Goal: Task Accomplishment & Management: Manage account settings

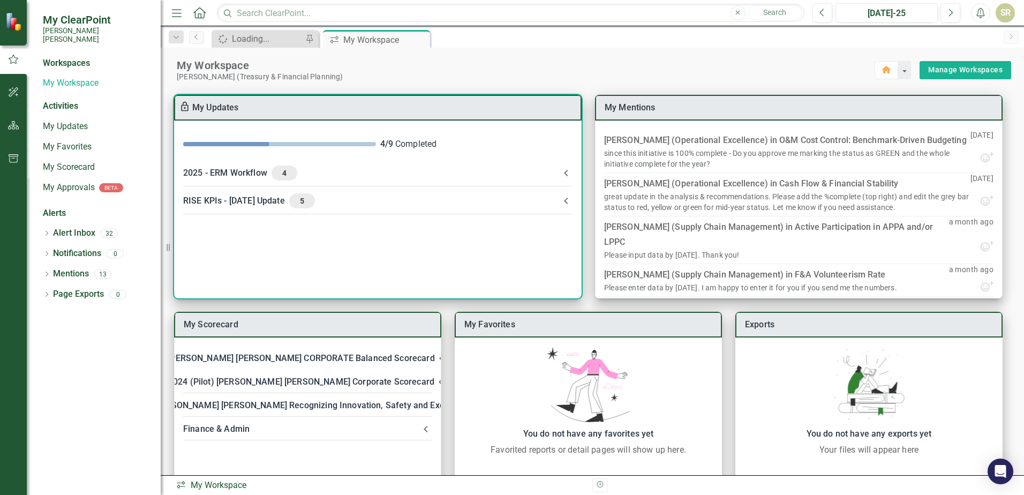
click at [294, 203] on span "5" at bounding box center [301, 201] width 17 height 10
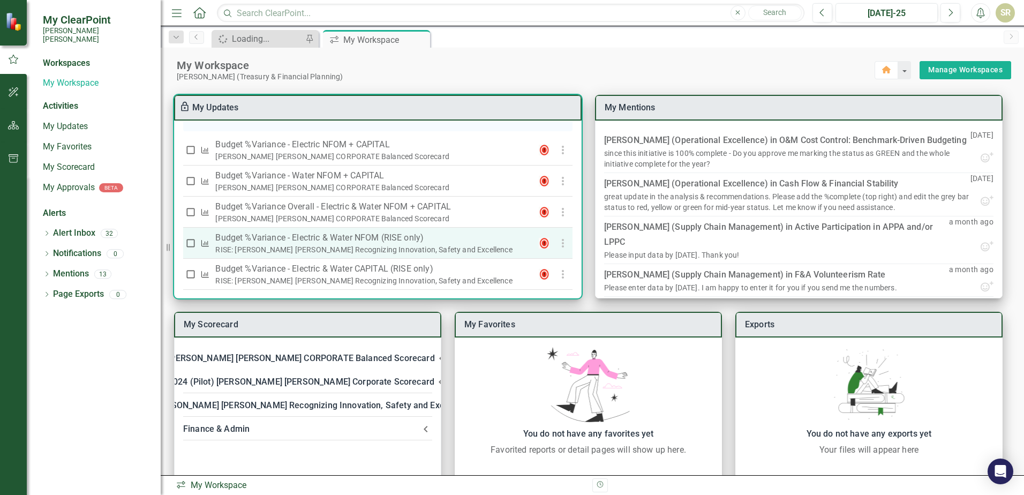
scroll to position [313, 0]
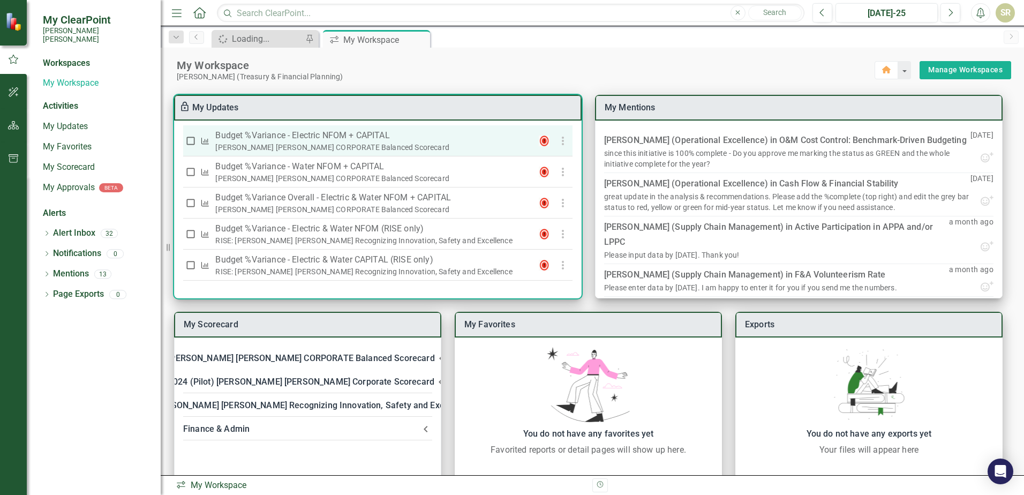
click at [278, 137] on p "Budget %Variance​ - Electric NFOM + CAPITAL" at bounding box center [372, 135] width 315 height 13
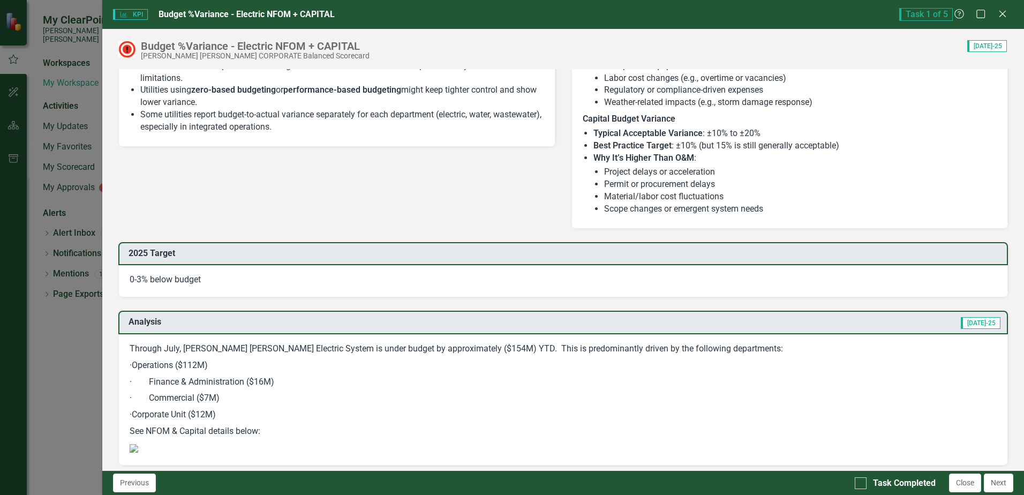
scroll to position [889, 0]
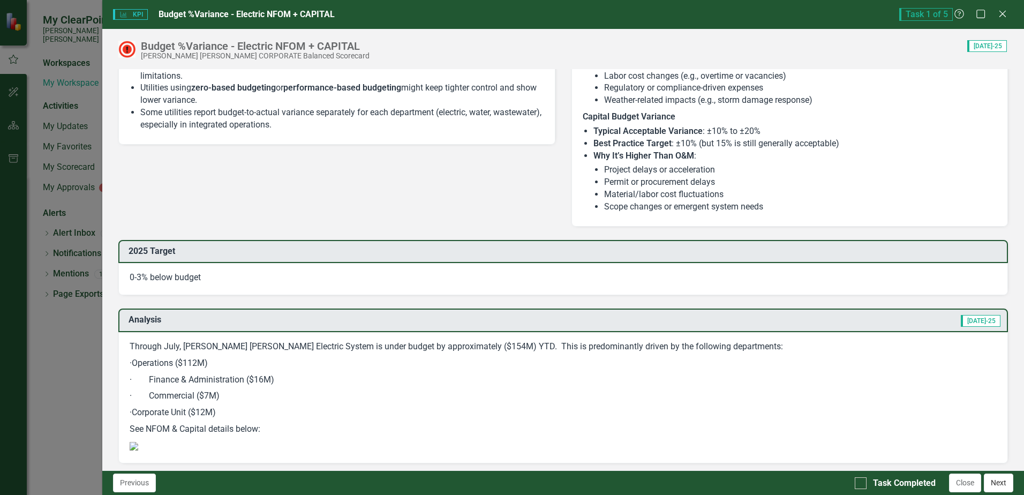
click at [995, 484] on button "Next" at bounding box center [997, 482] width 29 height 19
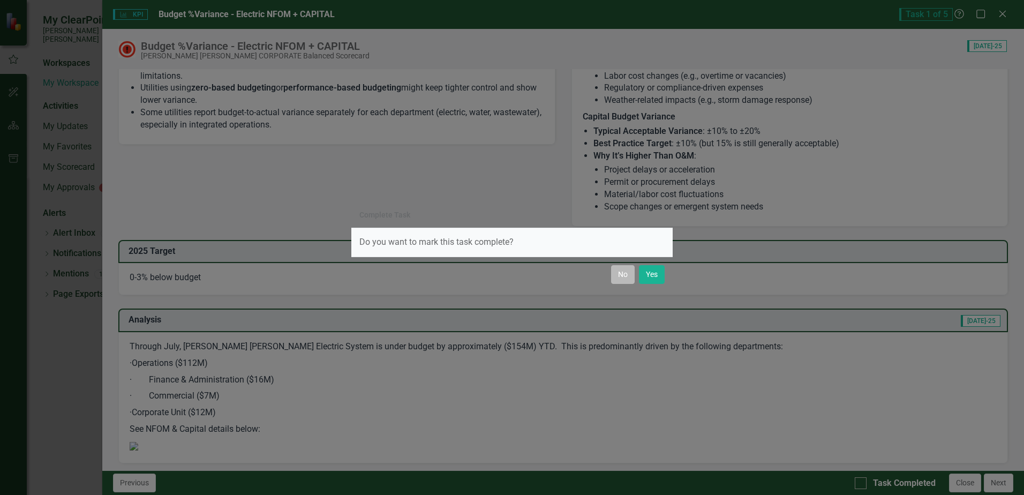
click at [621, 278] on button "No" at bounding box center [623, 274] width 24 height 19
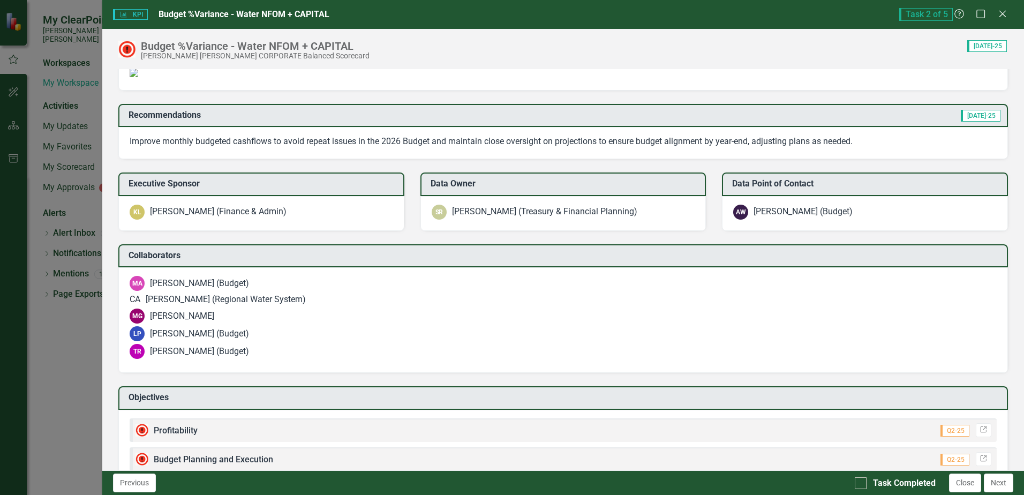
scroll to position [1003, 0]
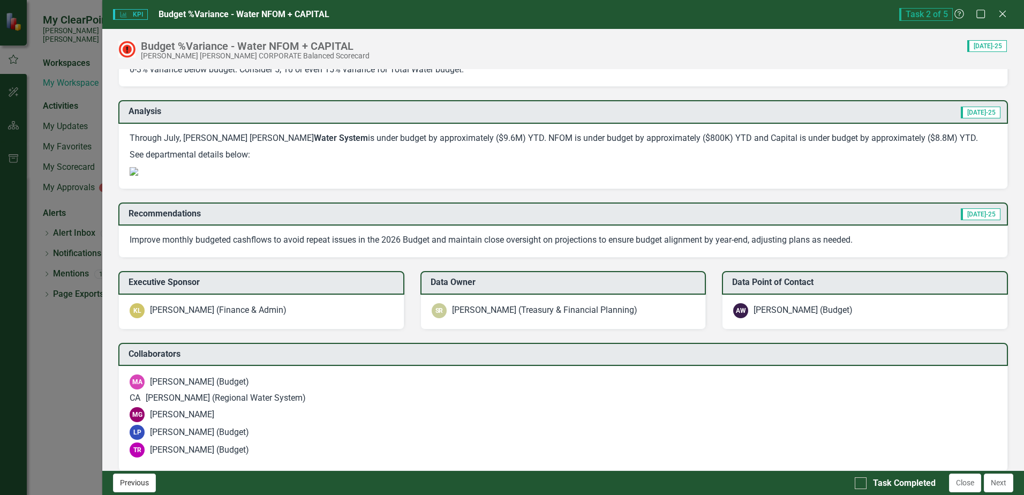
click at [127, 486] on button "Previous" at bounding box center [134, 482] width 43 height 19
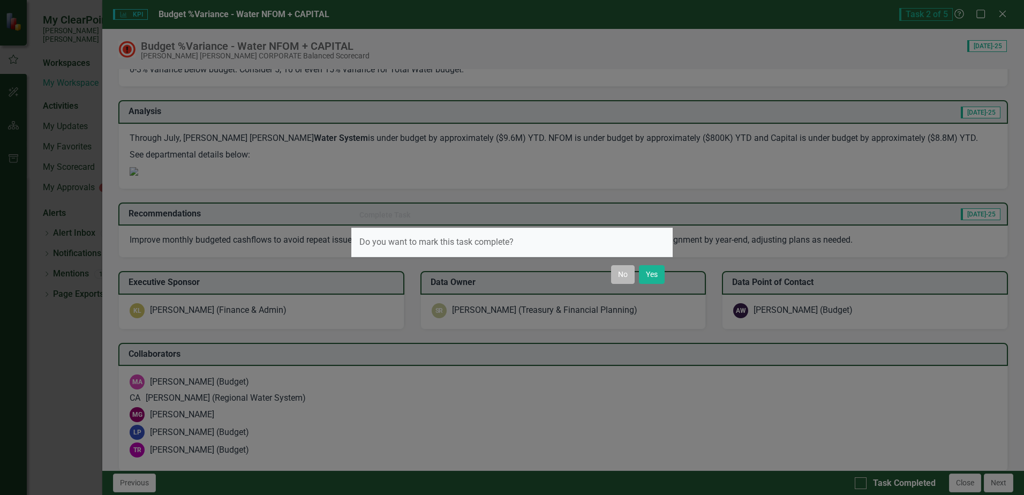
click at [621, 276] on button "No" at bounding box center [623, 274] width 24 height 19
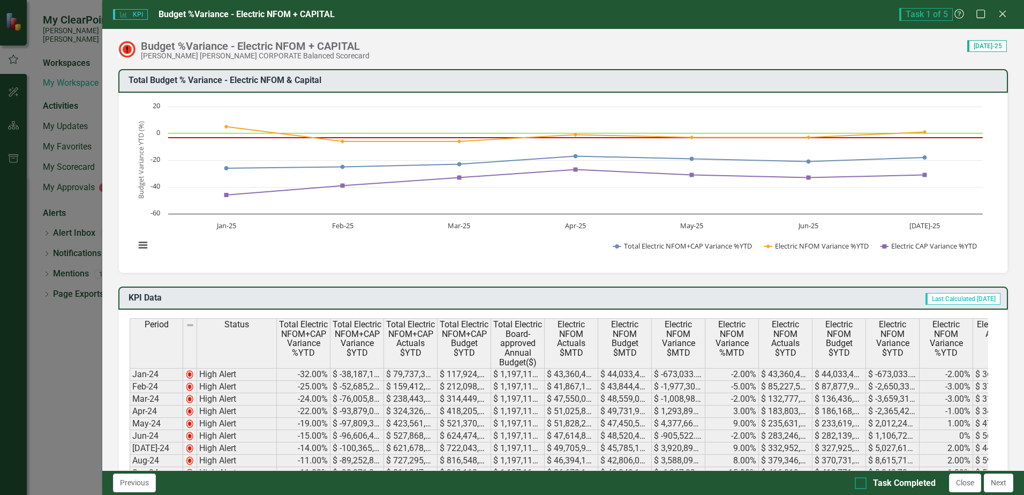
click at [862, 484] on div at bounding box center [860, 483] width 12 height 12
click at [861, 484] on input "Task Completed" at bounding box center [857, 480] width 7 height 7
checkbox input "true"
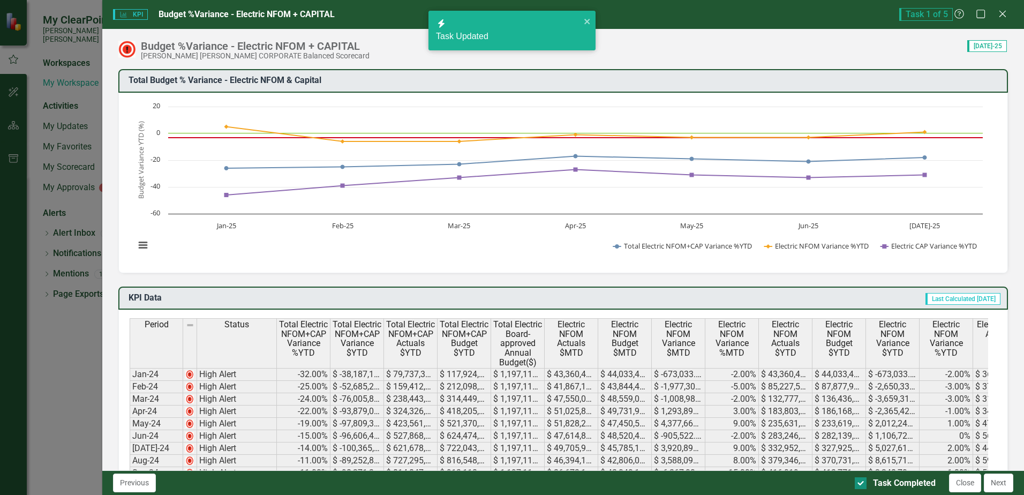
checkbox input "true"
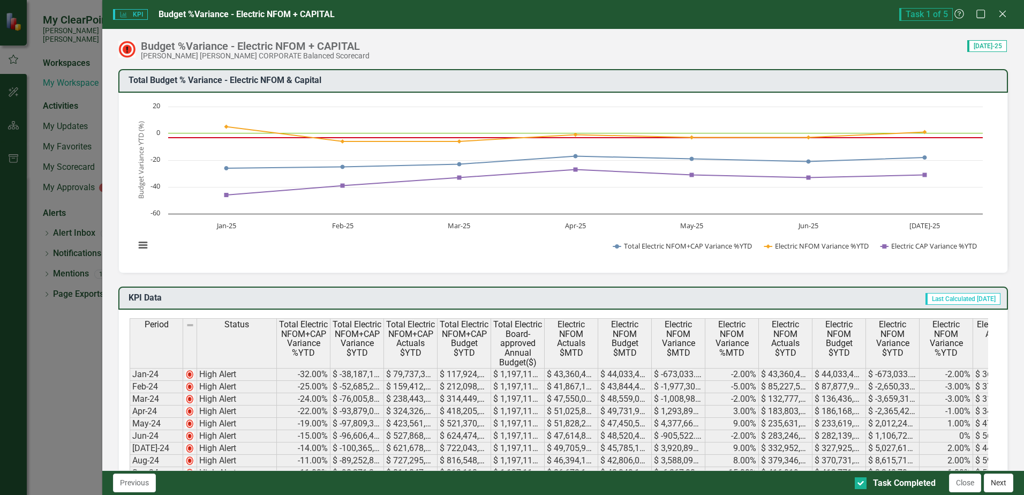
click at [991, 486] on button "Next" at bounding box center [997, 482] width 29 height 19
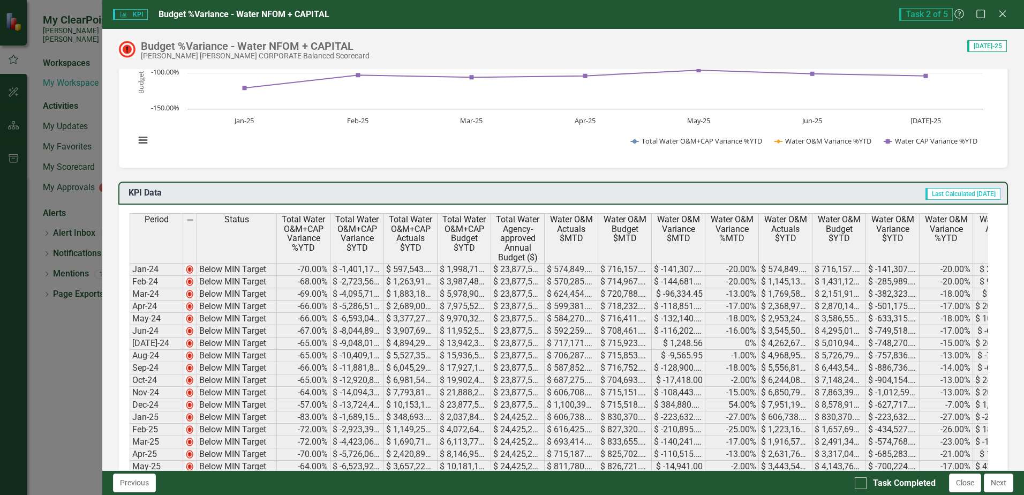
scroll to position [107, 0]
click at [861, 483] on div at bounding box center [860, 483] width 12 height 12
click at [861, 483] on input "Task Completed" at bounding box center [857, 480] width 7 height 7
checkbox input "true"
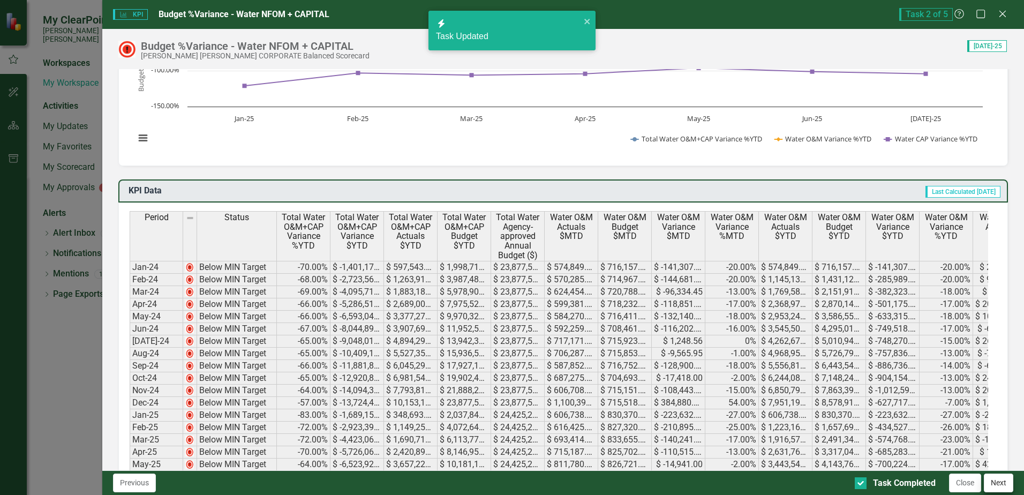
checkbox input "true"
click at [1002, 486] on button "Next" at bounding box center [997, 482] width 29 height 19
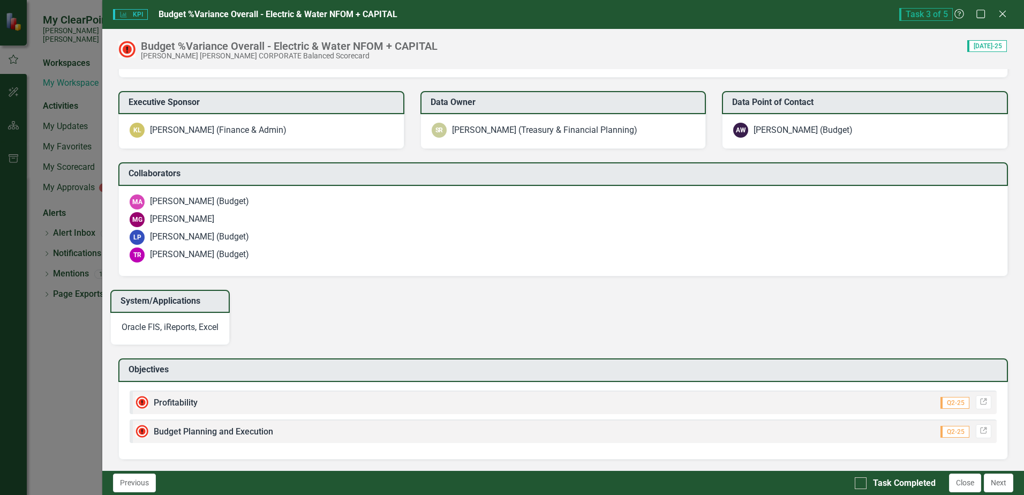
scroll to position [1820, 0]
click at [862, 484] on div at bounding box center [860, 483] width 12 height 12
click at [861, 484] on input "Task Completed" at bounding box center [857, 480] width 7 height 7
checkbox input "true"
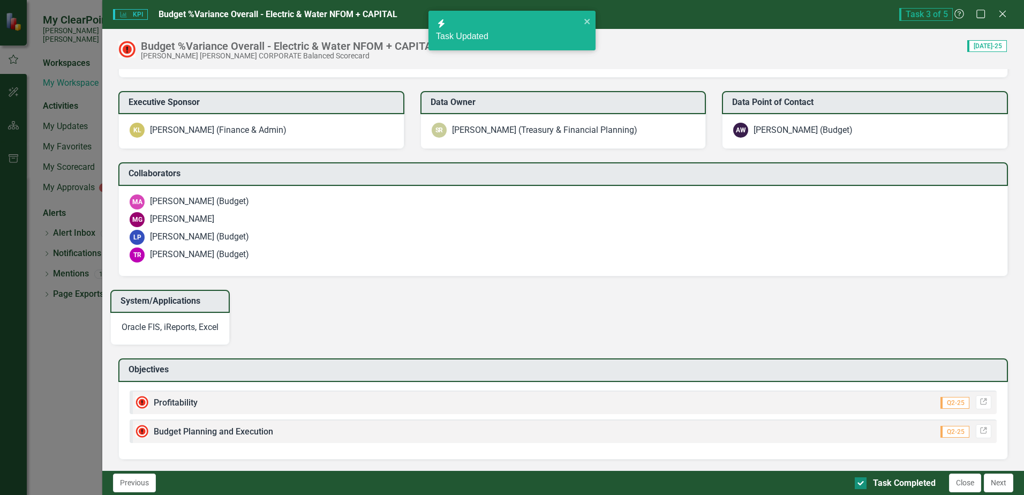
checkbox input "true"
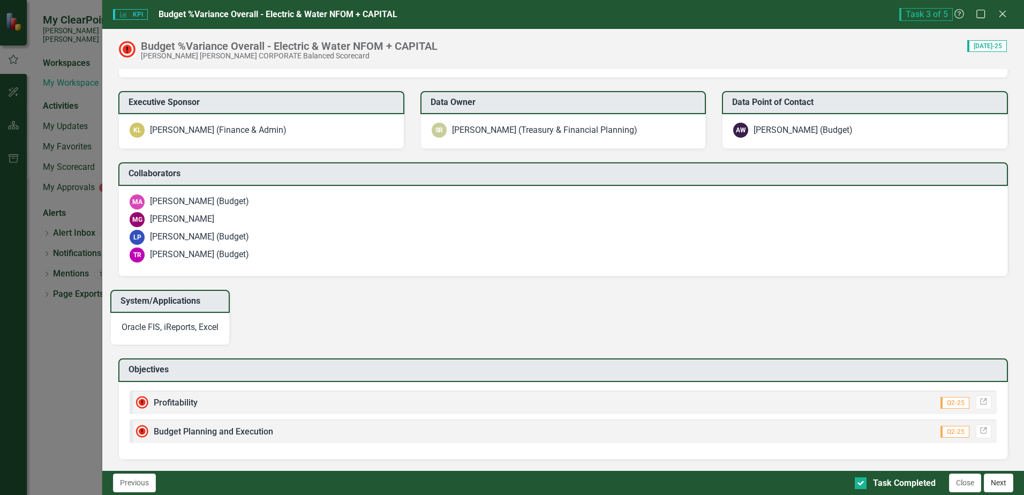
click at [993, 488] on button "Next" at bounding box center [997, 482] width 29 height 19
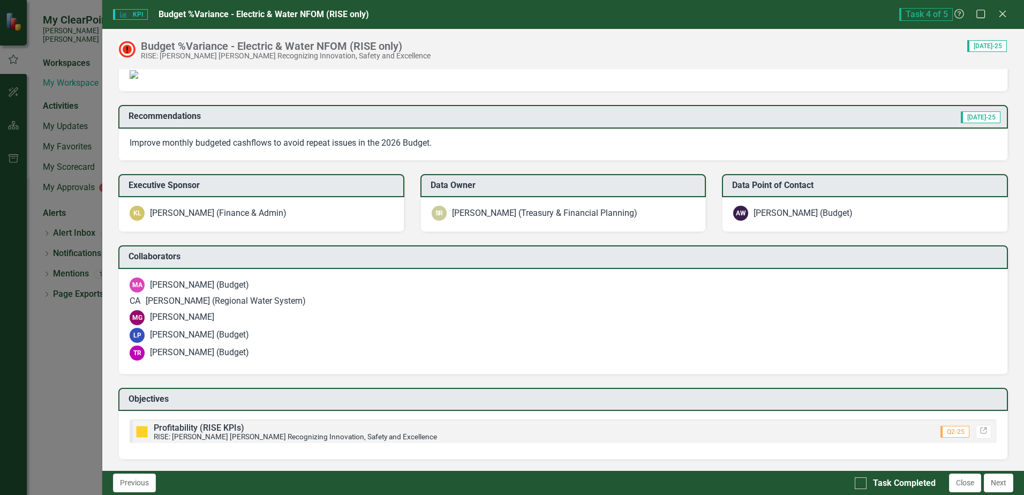
scroll to position [931, 0]
click at [862, 486] on div at bounding box center [860, 483] width 12 height 12
click at [861, 484] on input "Task Completed" at bounding box center [857, 480] width 7 height 7
checkbox input "true"
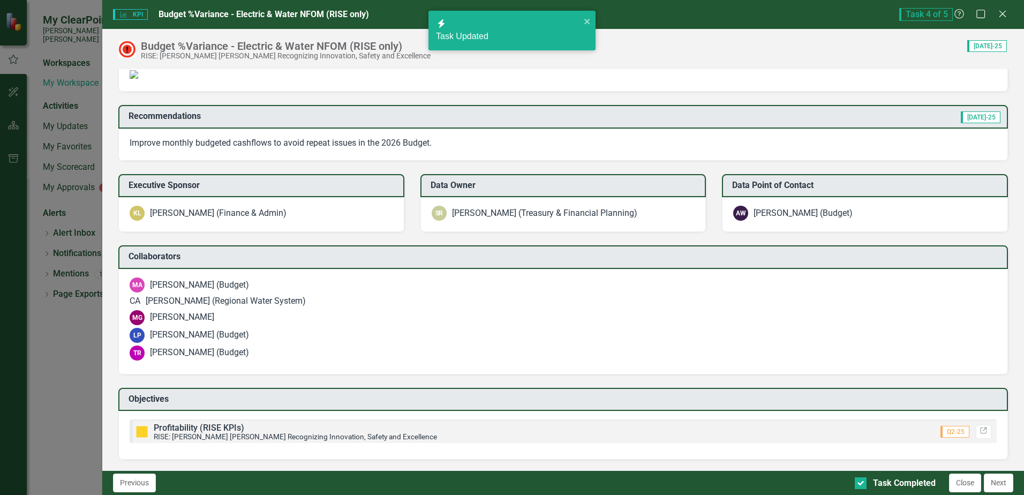
checkbox input "true"
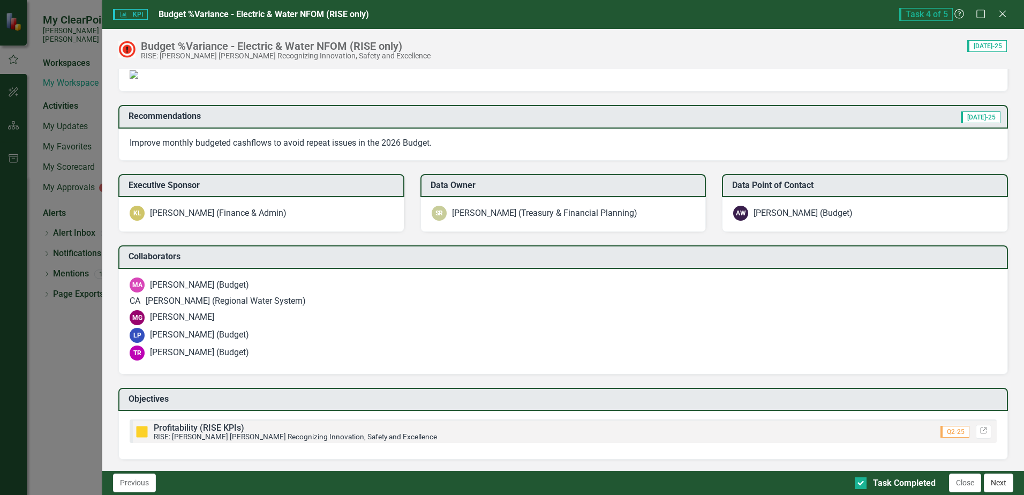
click at [1002, 483] on button "Next" at bounding box center [997, 482] width 29 height 19
click at [860, 483] on input "Task Completed" at bounding box center [857, 480] width 7 height 7
checkbox input "true"
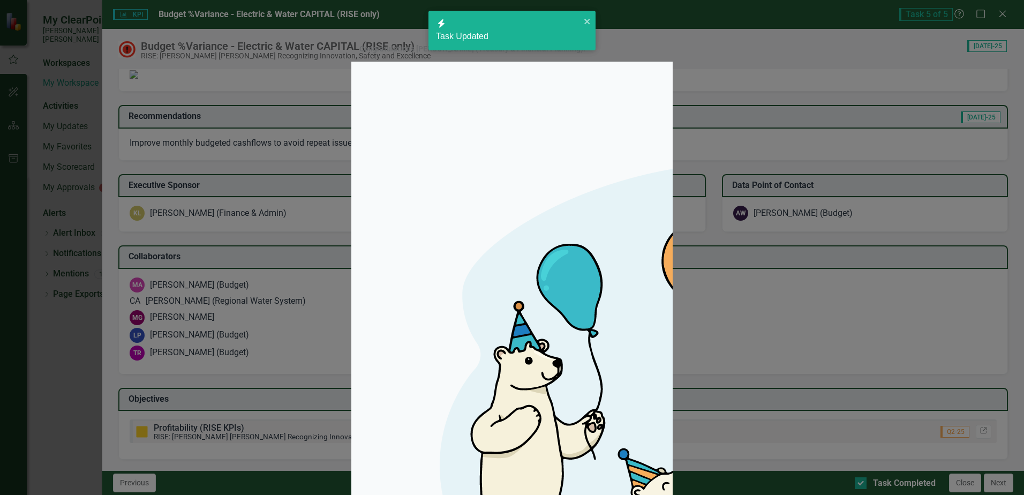
checkbox input "true"
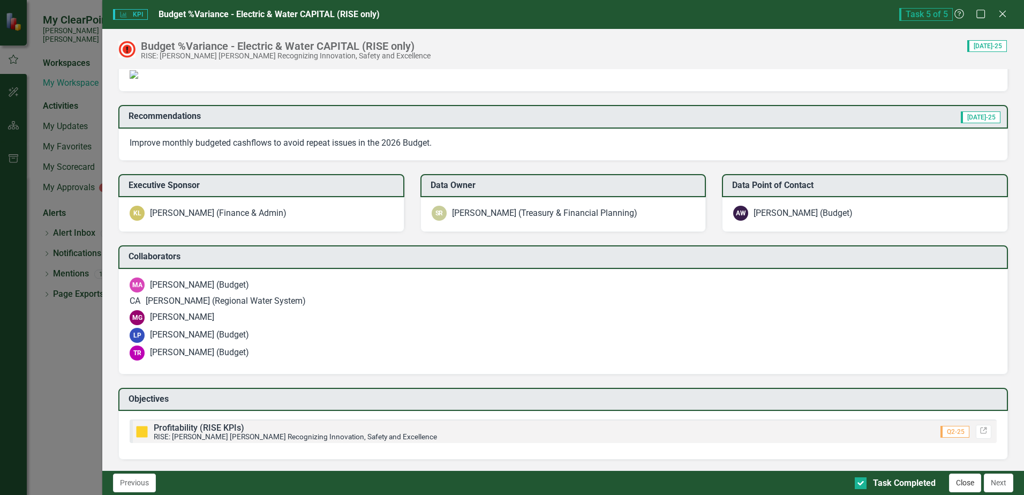
click at [959, 486] on button "Close" at bounding box center [965, 482] width 32 height 19
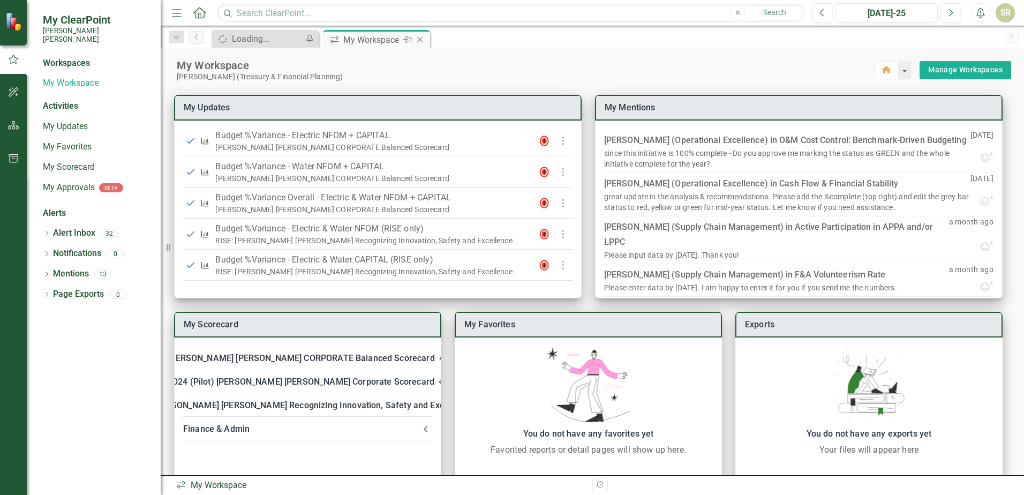
click at [361, 42] on div "My Workspace" at bounding box center [371, 39] width 57 height 13
click at [268, 46] on div "Spinner Loading... Pin" at bounding box center [264, 39] width 107 height 18
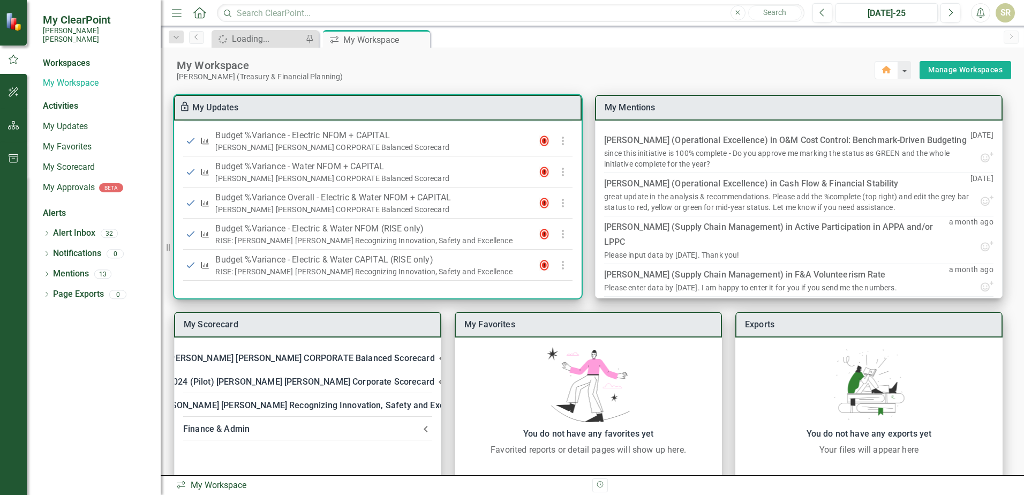
click at [524, 113] on div "My Updates" at bounding box center [377, 108] width 407 height 26
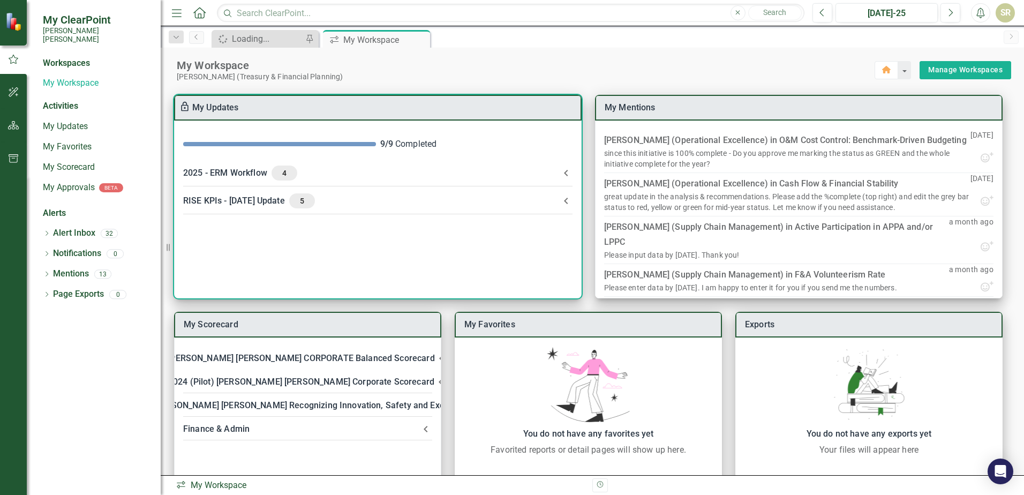
click at [566, 173] on icon at bounding box center [565, 172] width 13 height 13
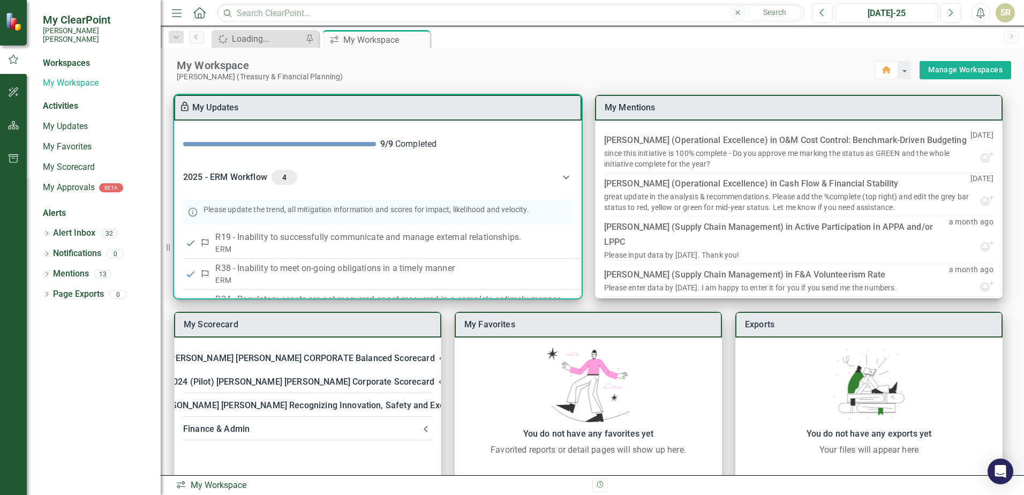
click at [561, 176] on icon at bounding box center [565, 177] width 13 height 13
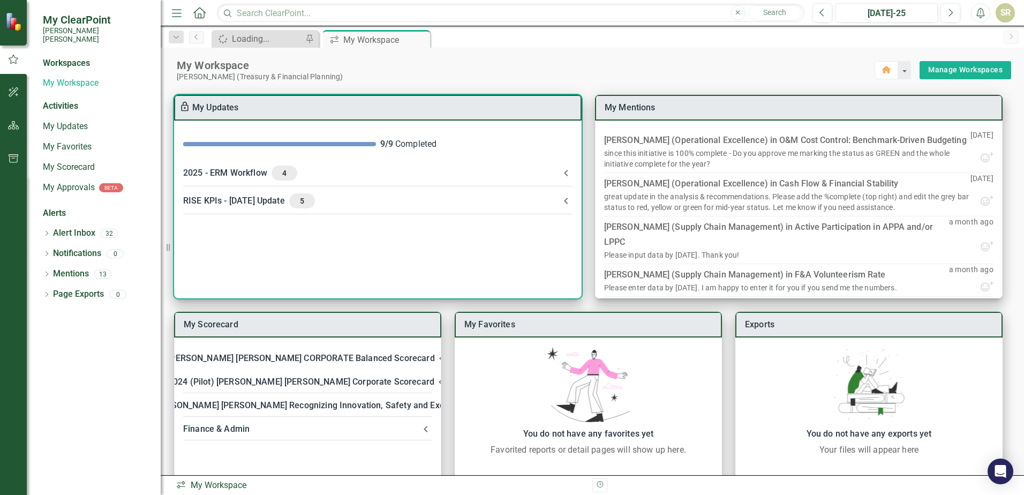
click at [567, 202] on icon at bounding box center [565, 200] width 13 height 13
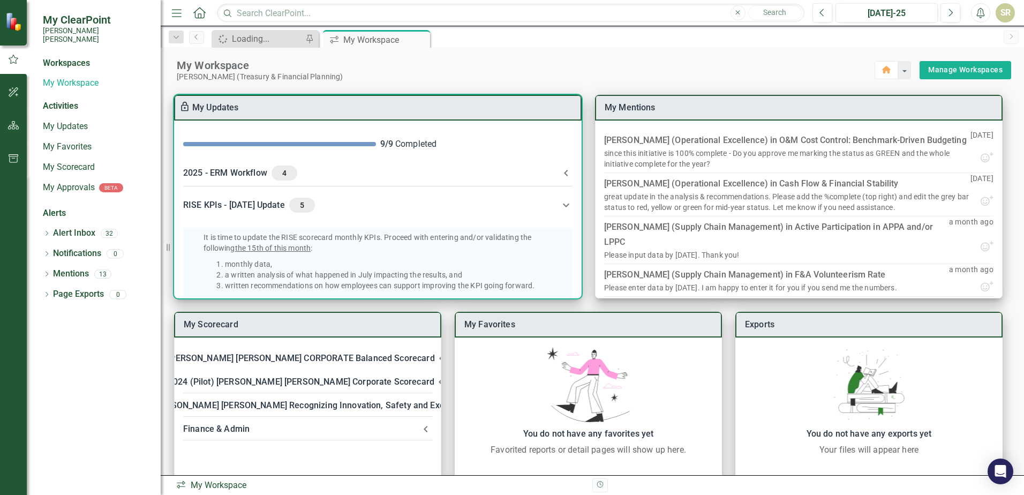
click at [564, 172] on icon at bounding box center [566, 173] width 4 height 6
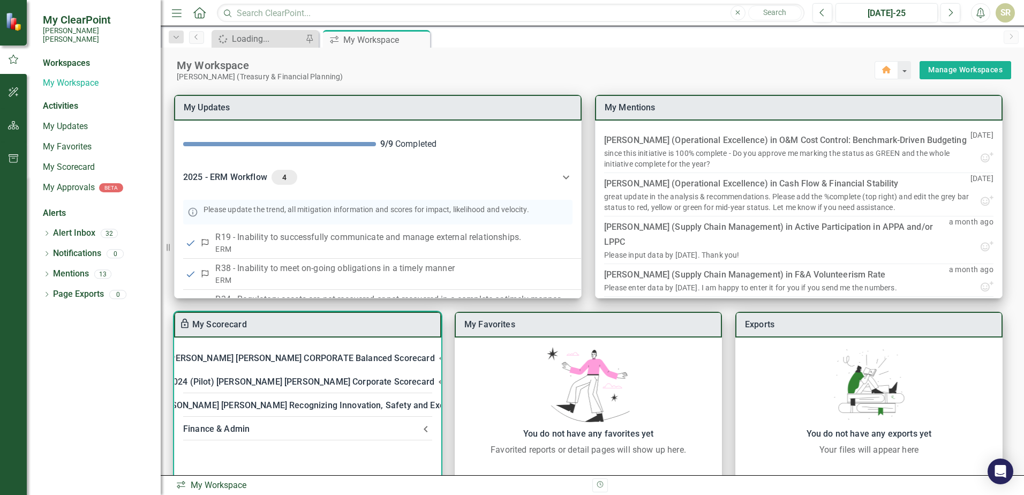
click at [241, 432] on div "Finance & Admin" at bounding box center [301, 428] width 236 height 15
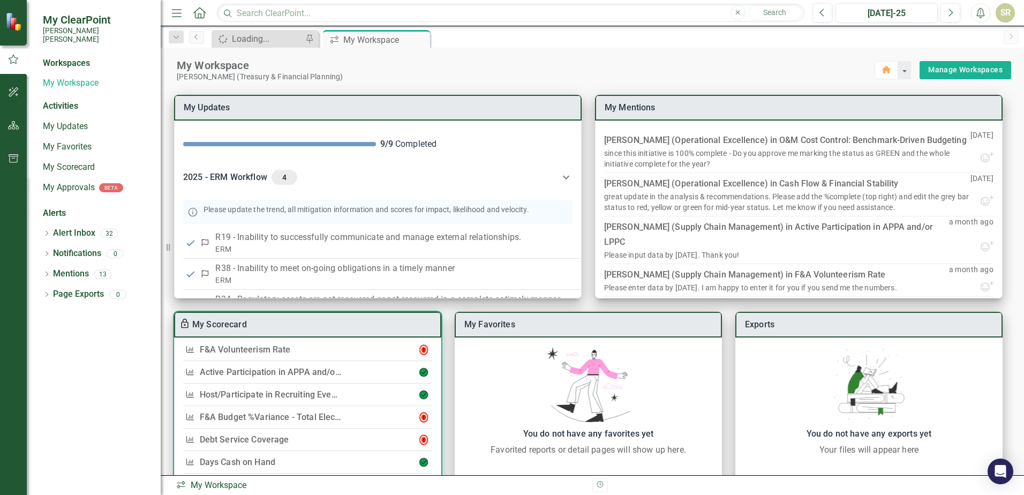
scroll to position [123, 0]
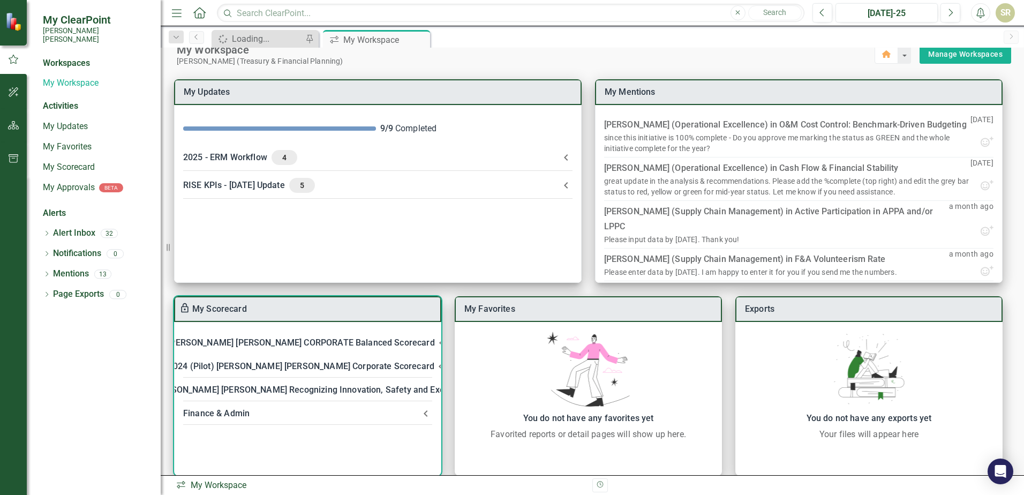
scroll to position [29, 0]
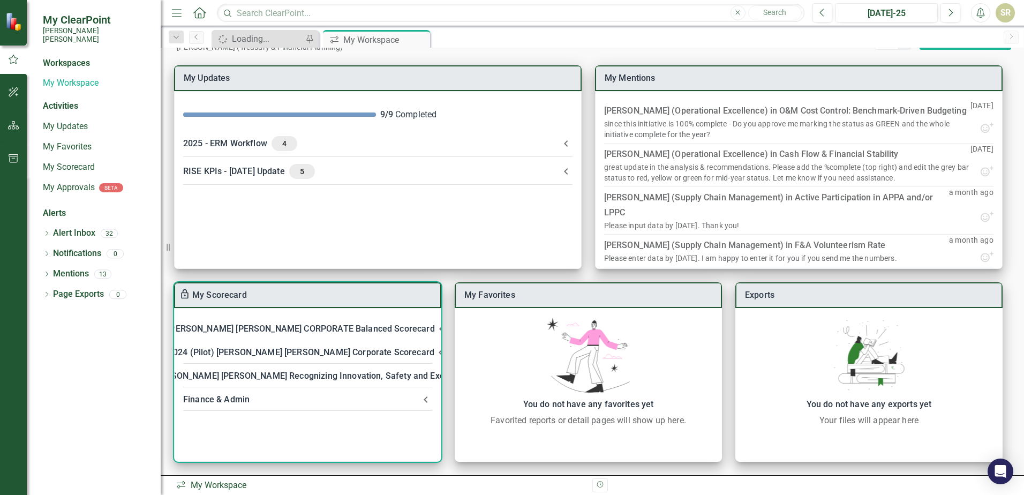
click at [250, 399] on div "Finance & Admin" at bounding box center [301, 399] width 236 height 15
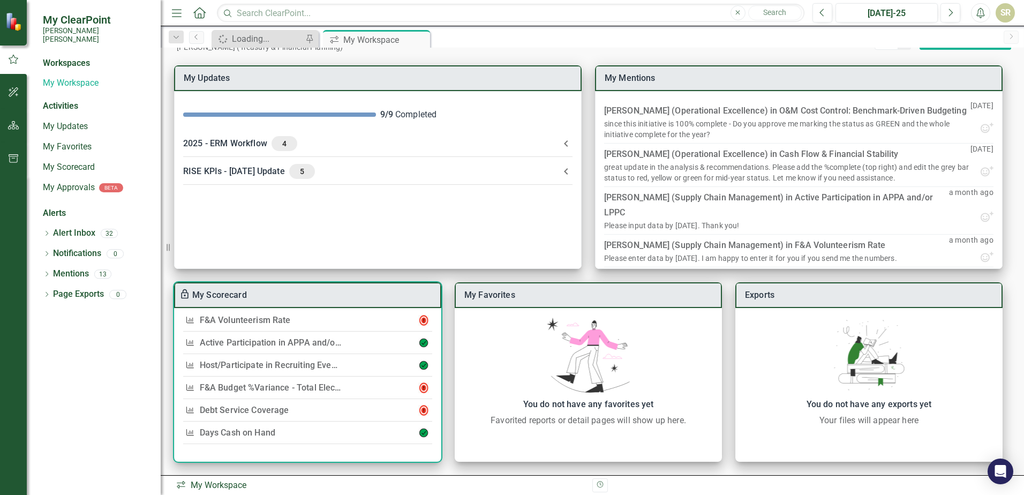
scroll to position [123, 0]
click at [291, 360] on link "Host/Participate in Recruiting Events" at bounding box center [272, 365] width 144 height 10
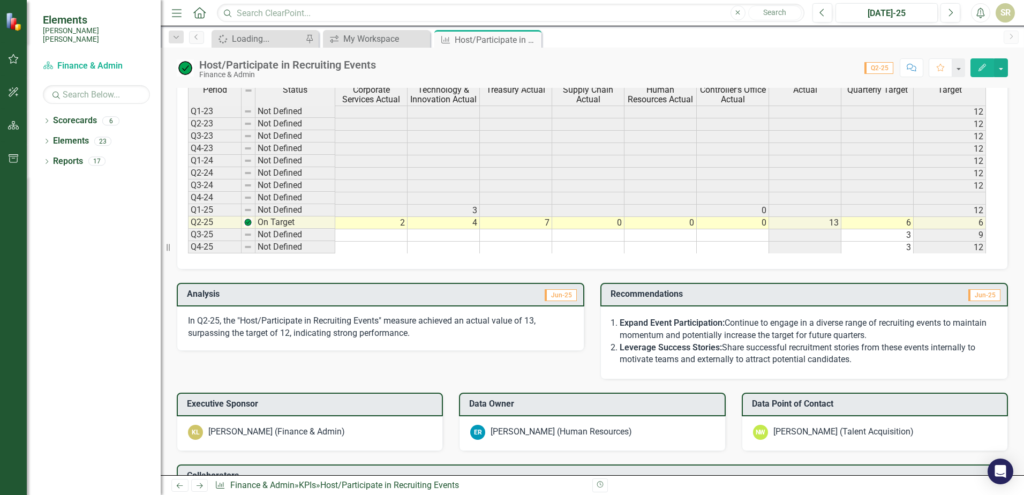
scroll to position [433, 0]
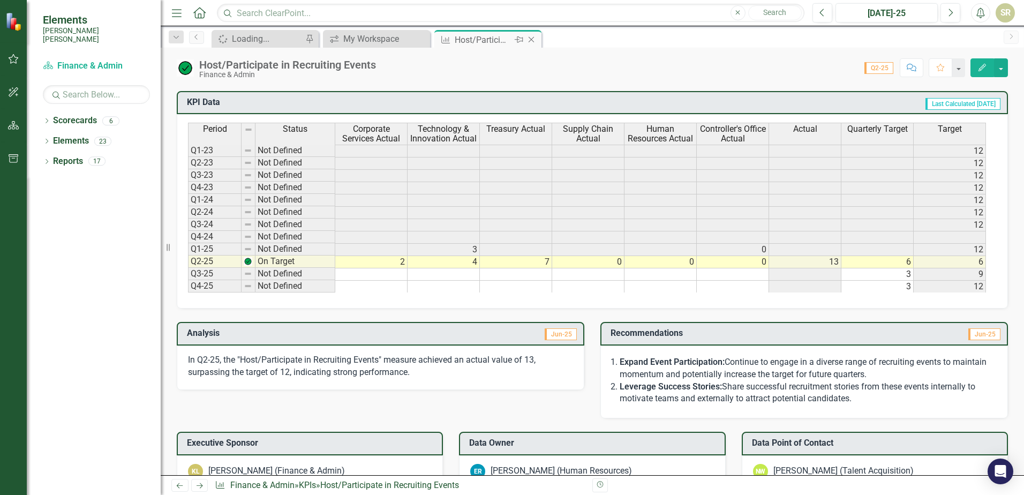
click at [531, 39] on icon at bounding box center [531, 40] width 6 height 6
